Goal: Transaction & Acquisition: Obtain resource

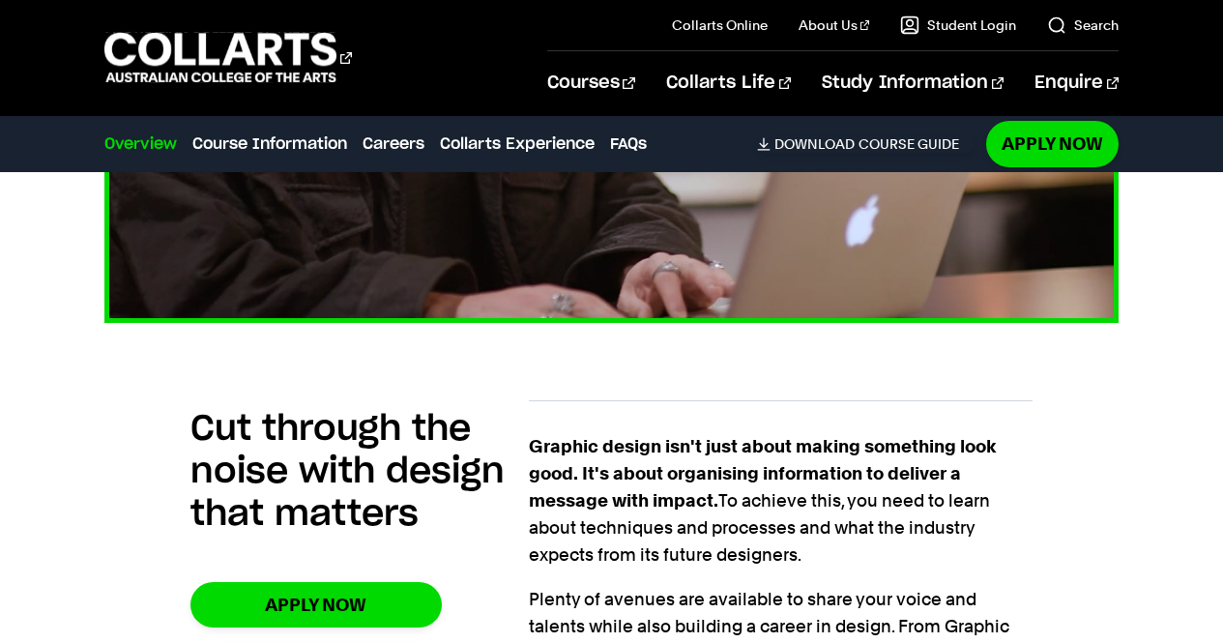
scroll to position [1023, 0]
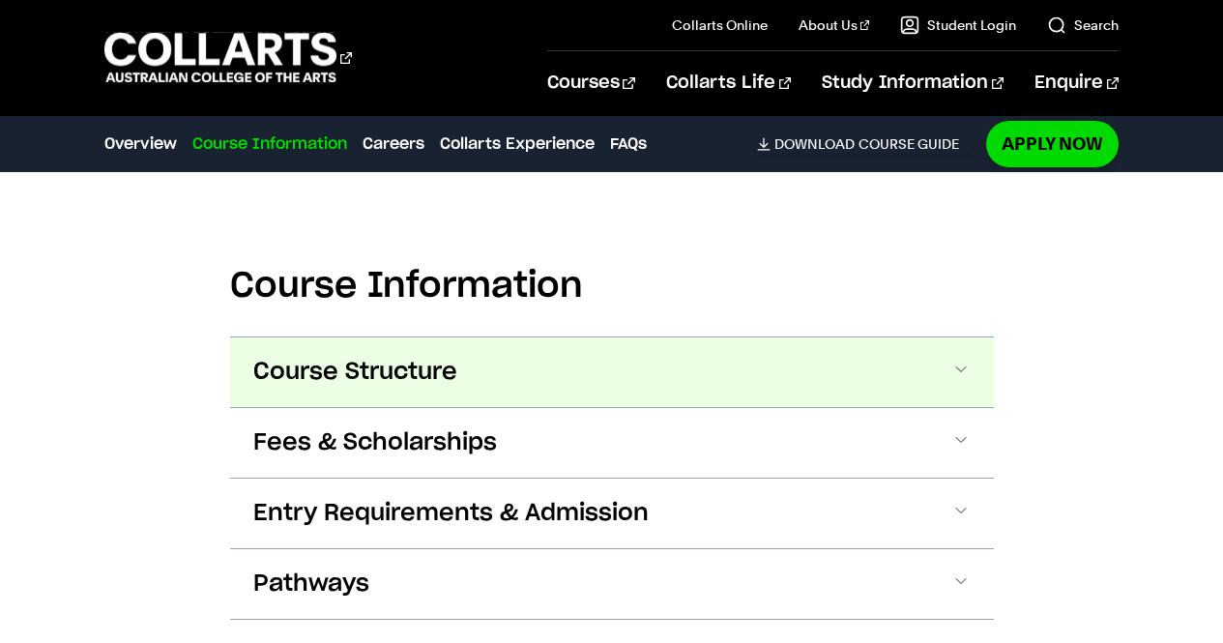
click at [958, 370] on span at bounding box center [961, 372] width 19 height 25
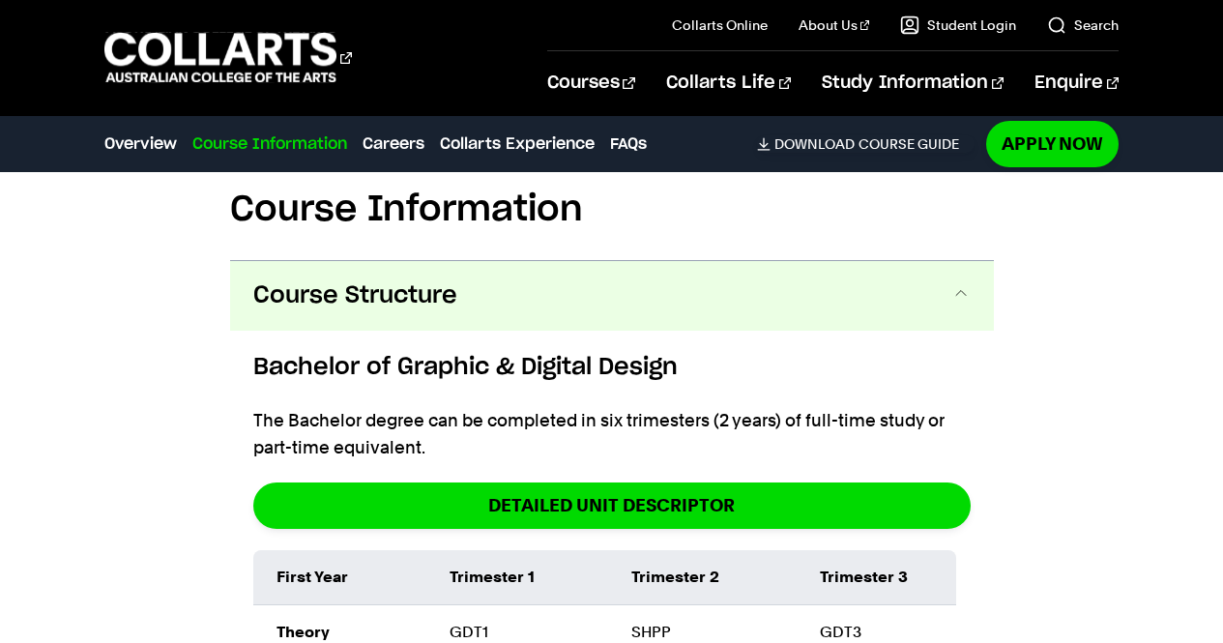
scroll to position [2256, 0]
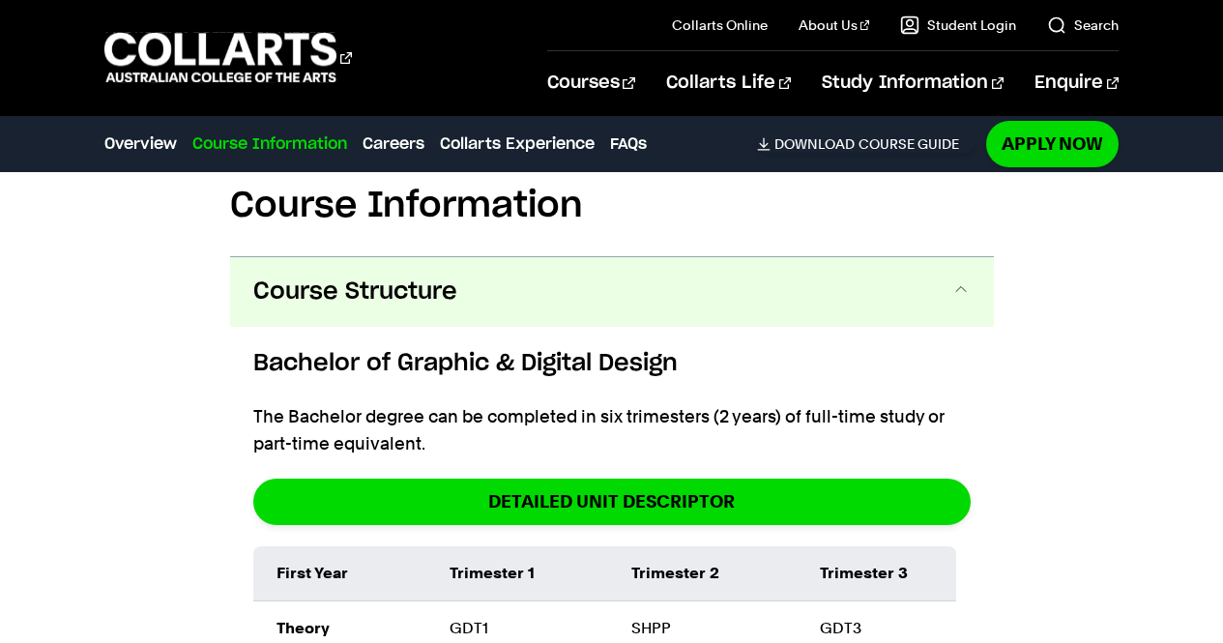
click at [958, 279] on button "Course Structure" at bounding box center [612, 292] width 764 height 70
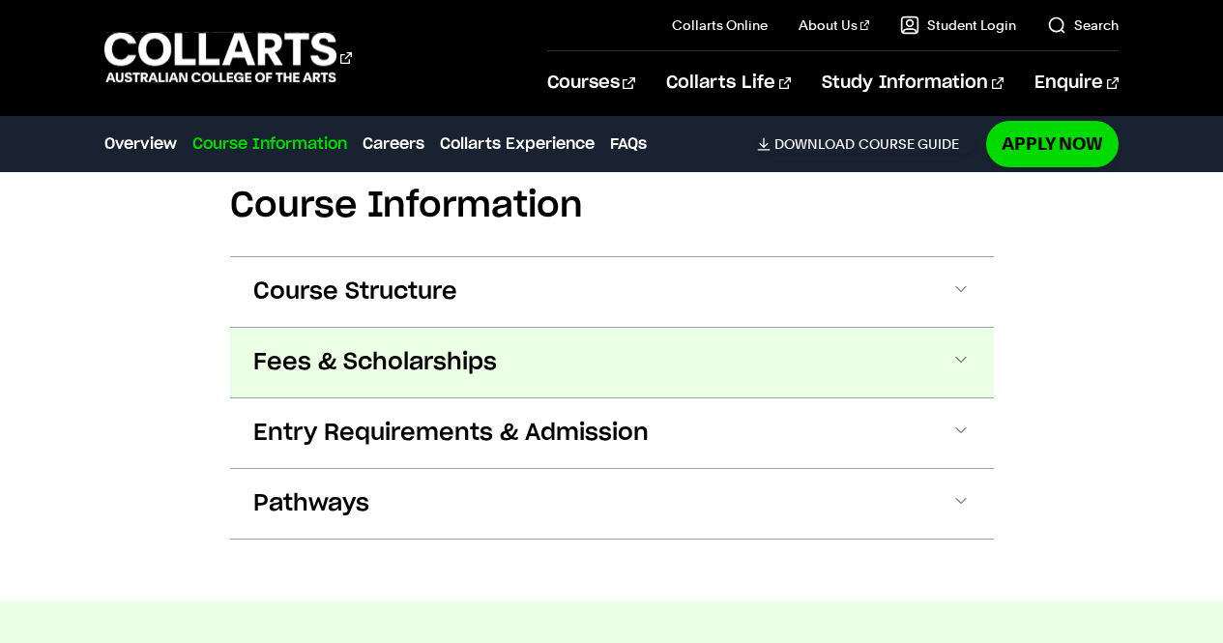
click at [974, 366] on button "Fees & Scholarships" at bounding box center [612, 363] width 764 height 70
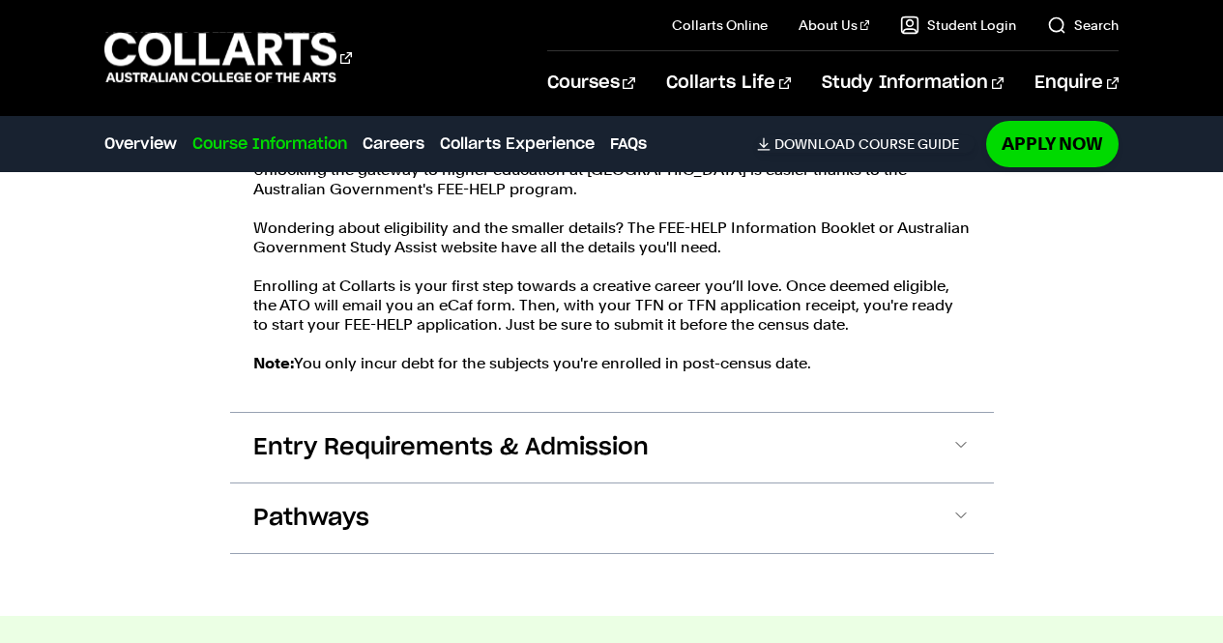
scroll to position [2761, 0]
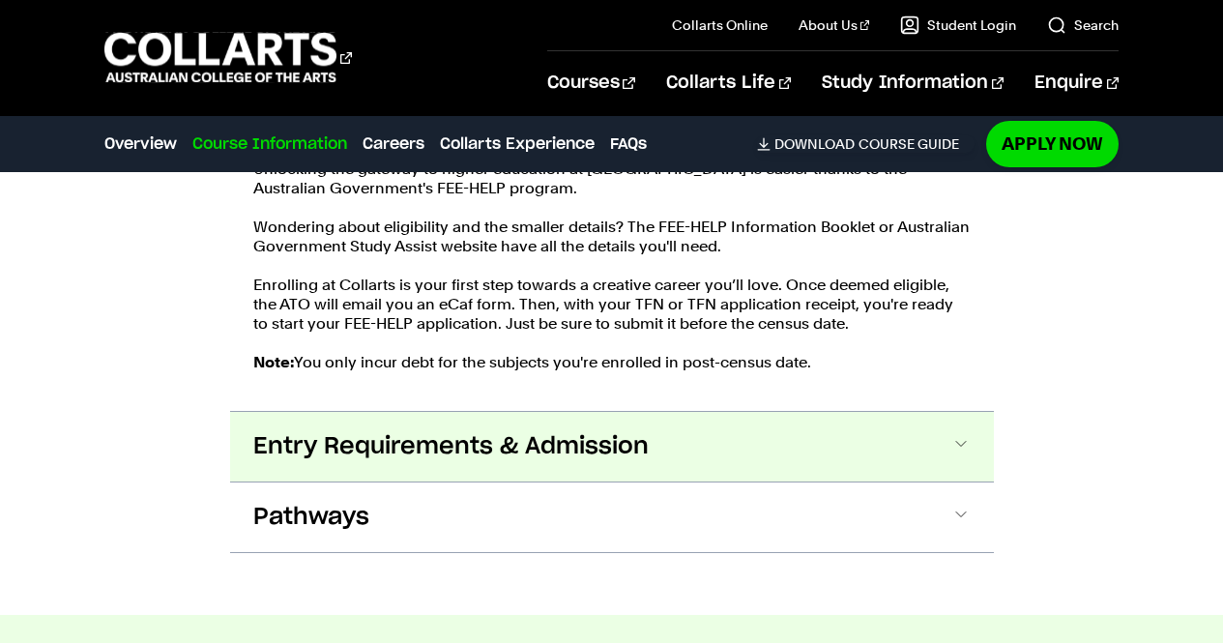
click at [837, 445] on button "Entry Requirements & Admission" at bounding box center [612, 447] width 764 height 70
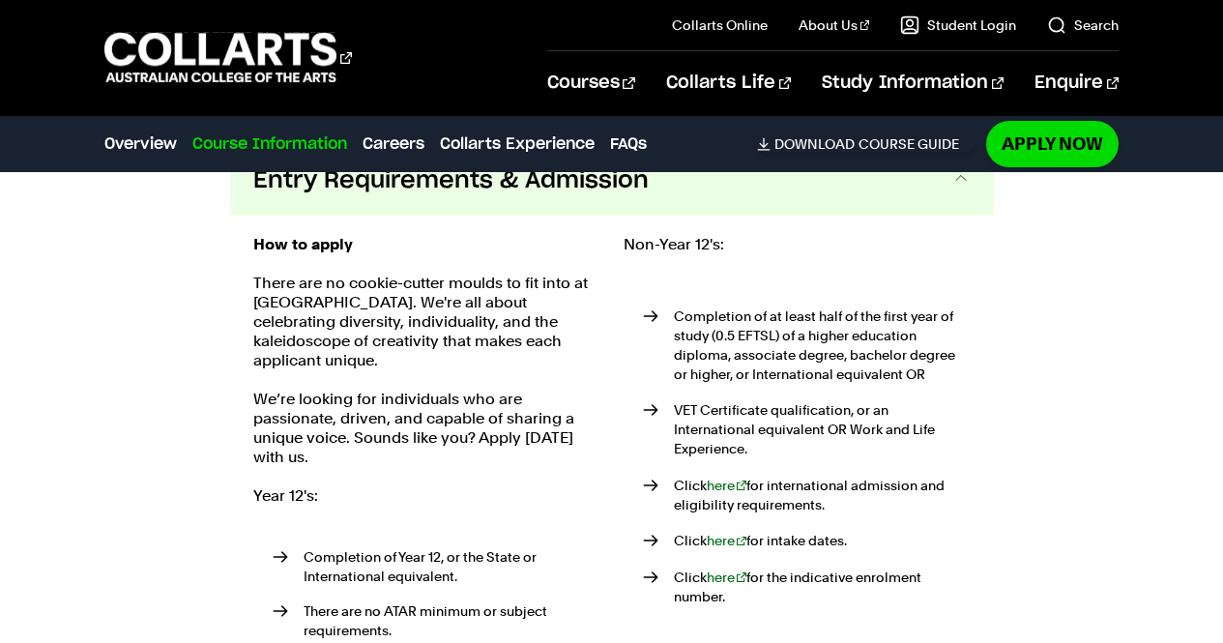
scroll to position [3028, 0]
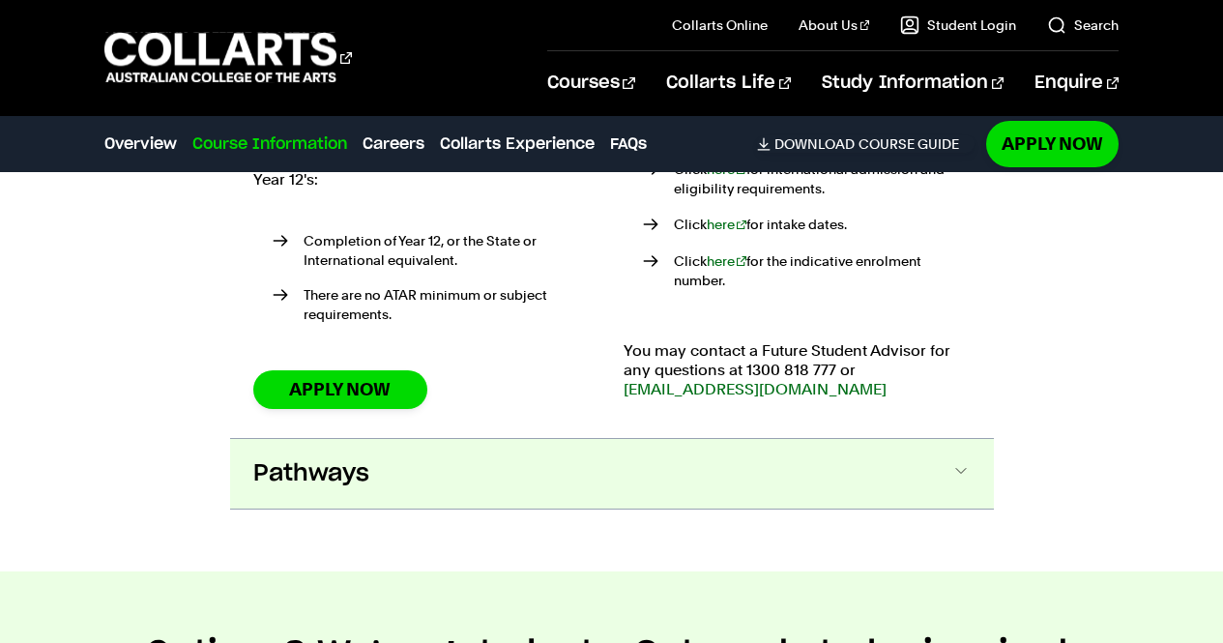
click at [508, 449] on button "Pathways" at bounding box center [612, 474] width 764 height 70
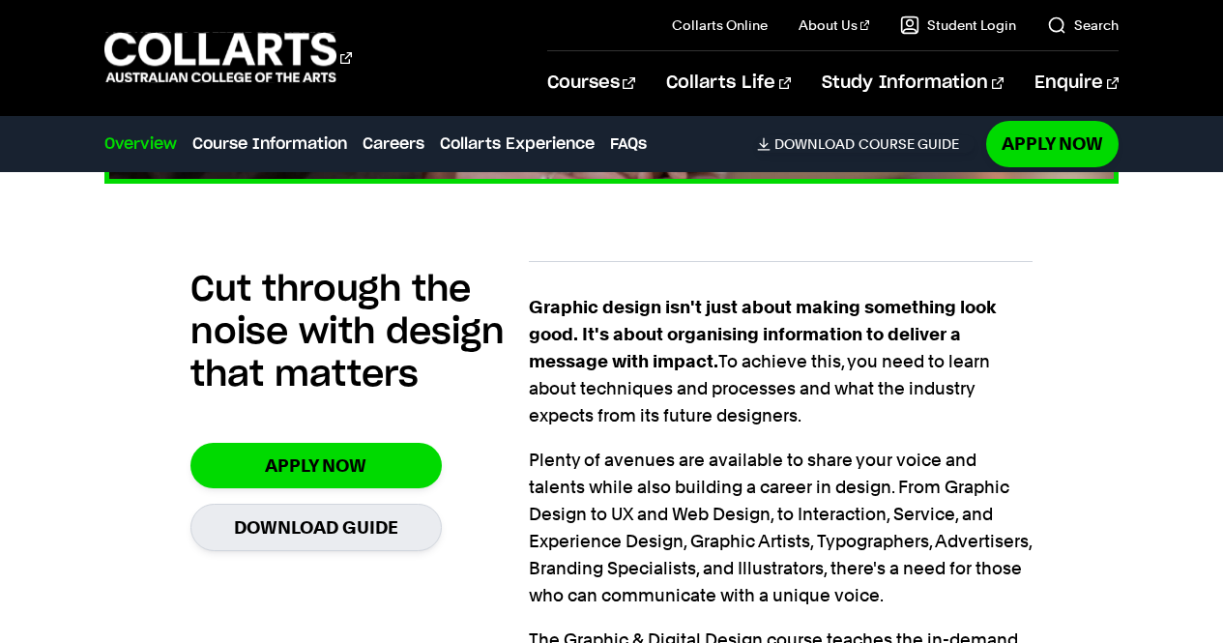
scroll to position [1249, 0]
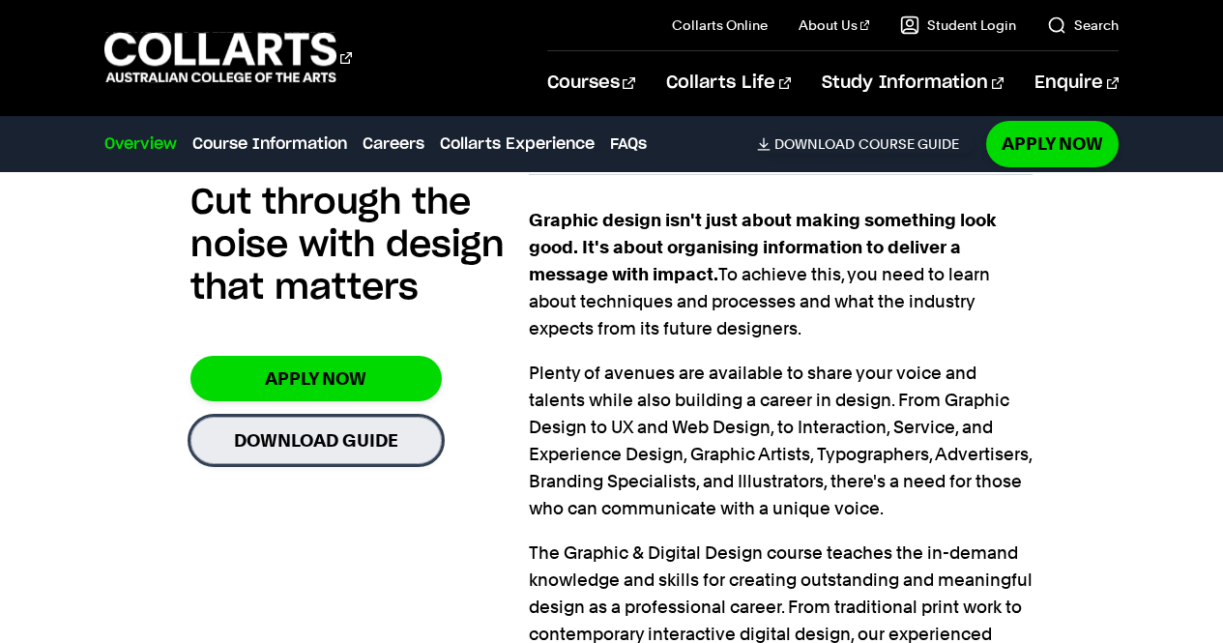
click at [299, 447] on link "Download Guide" at bounding box center [316, 440] width 251 height 47
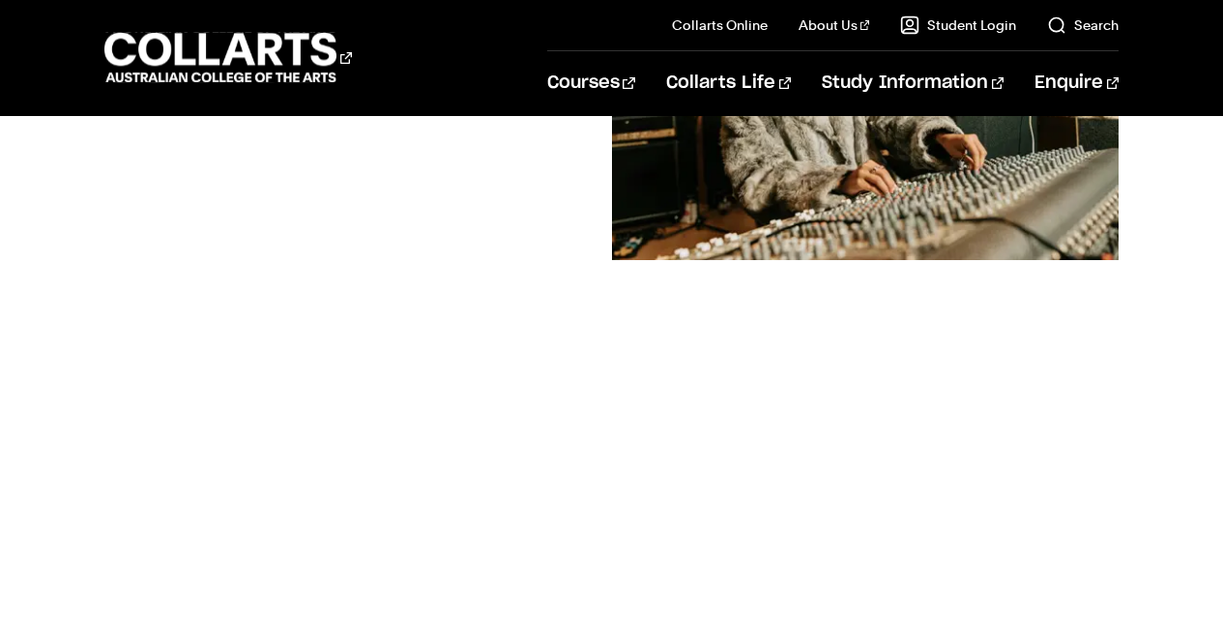
scroll to position [409, 0]
